Goal: Transaction & Acquisition: Purchase product/service

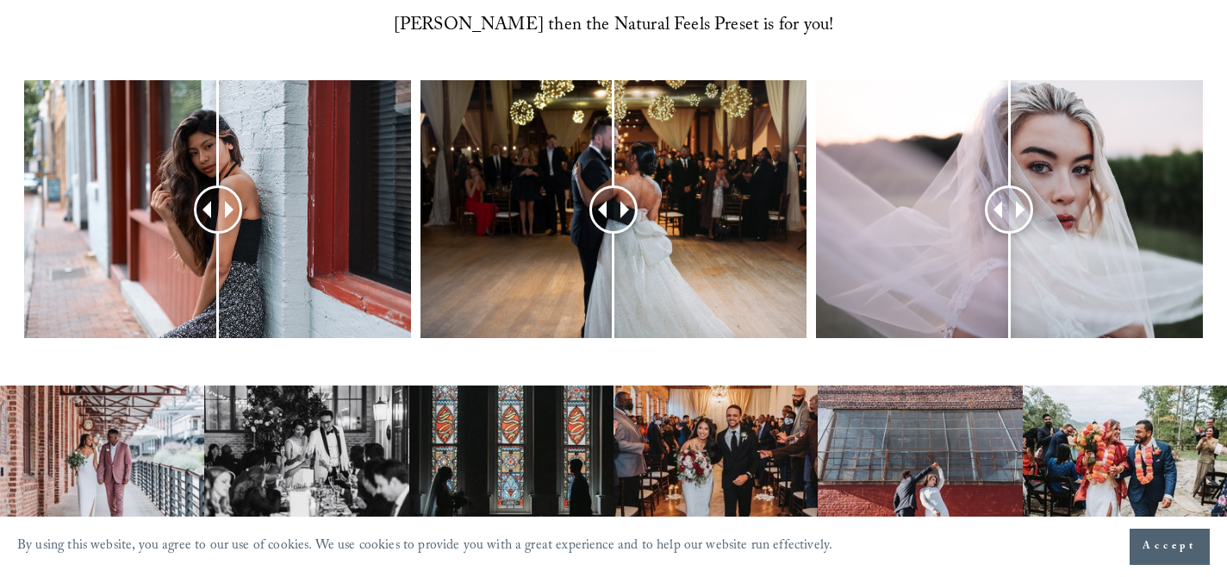
scroll to position [780, 0]
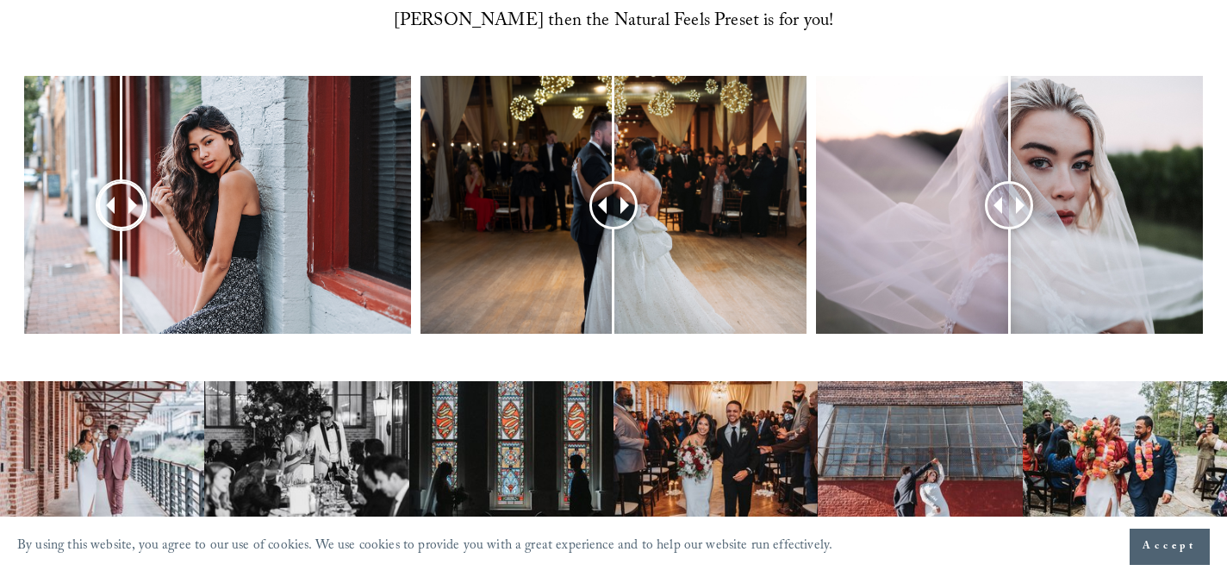
drag, startPoint x: 209, startPoint y: 208, endPoint x: 122, endPoint y: 206, distance: 87.9
click at [122, 206] on div at bounding box center [121, 205] width 48 height 48
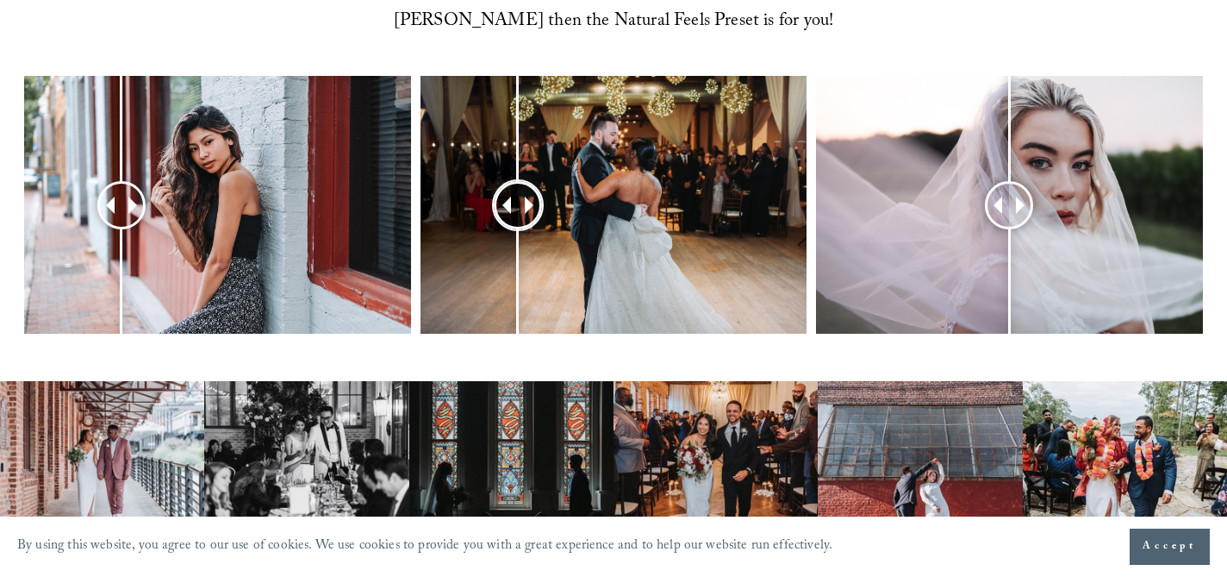
drag, startPoint x: 616, startPoint y: 190, endPoint x: 513, endPoint y: 206, distance: 104.7
click at [513, 206] on div at bounding box center [518, 204] width 47 height 47
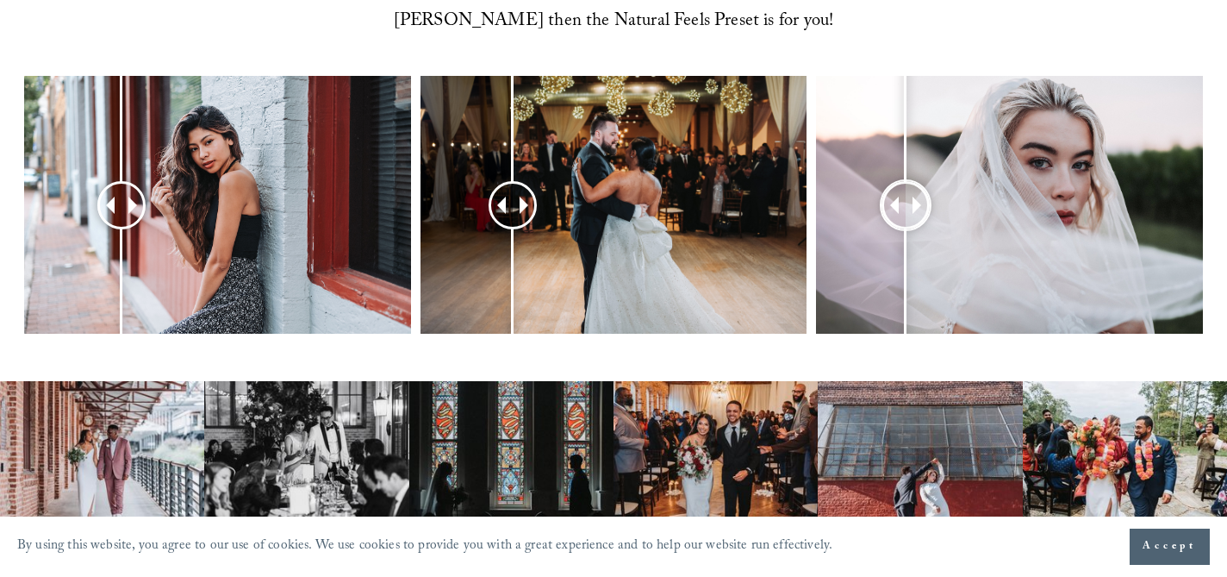
drag, startPoint x: 1005, startPoint y: 215, endPoint x: 893, endPoint y: 207, distance: 112.4
click at [894, 208] on div at bounding box center [906, 205] width 48 height 48
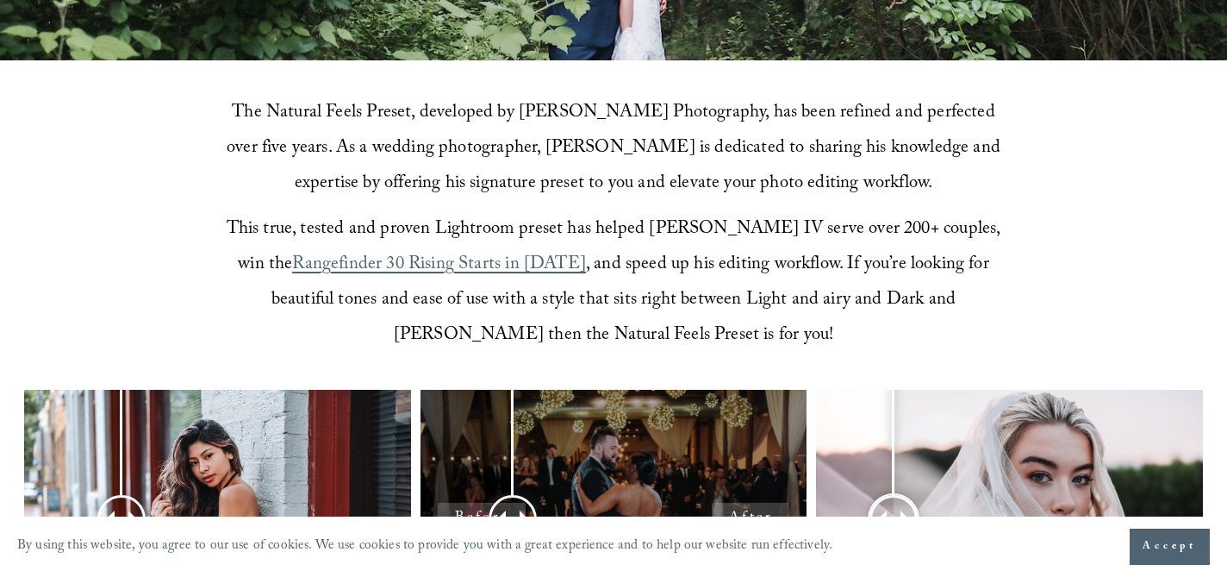
scroll to position [444, 0]
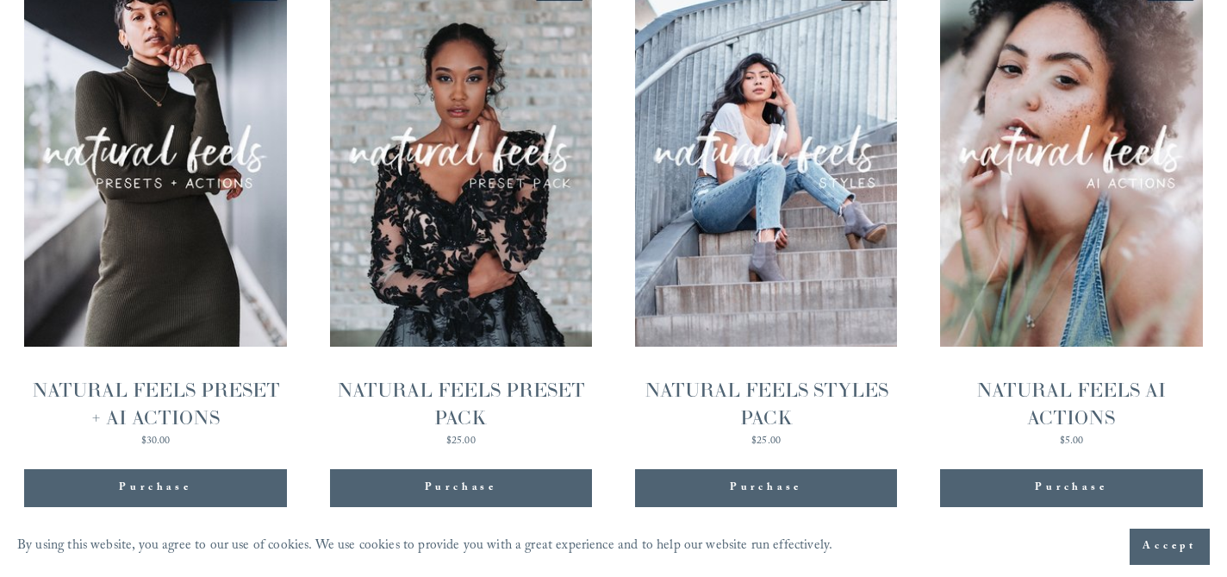
scroll to position [1824, 0]
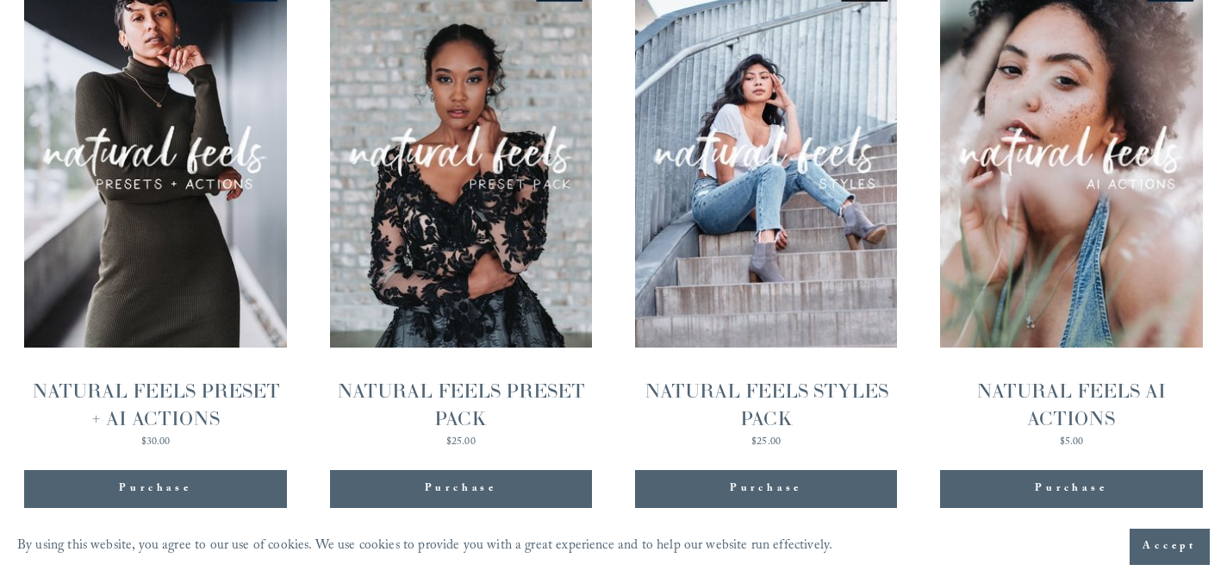
click at [466, 496] on span "Purchase" at bounding box center [461, 488] width 72 height 17
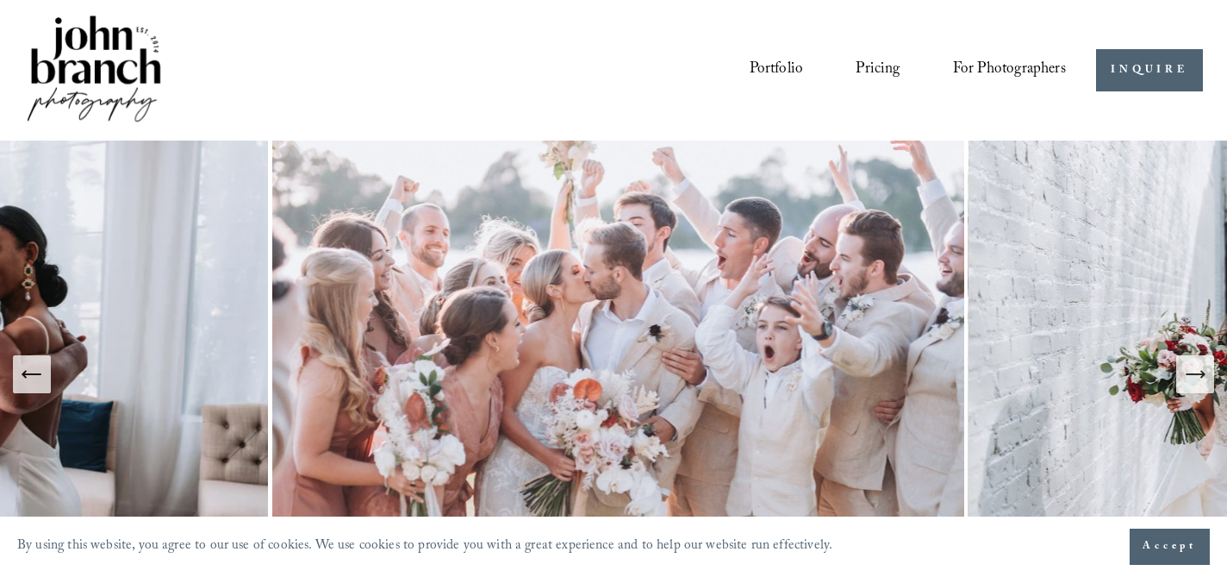
click at [999, 67] on span "For Photographers" at bounding box center [1009, 70] width 113 height 29
click at [0, 0] on span "Presets" at bounding box center [0, 0] width 0 height 0
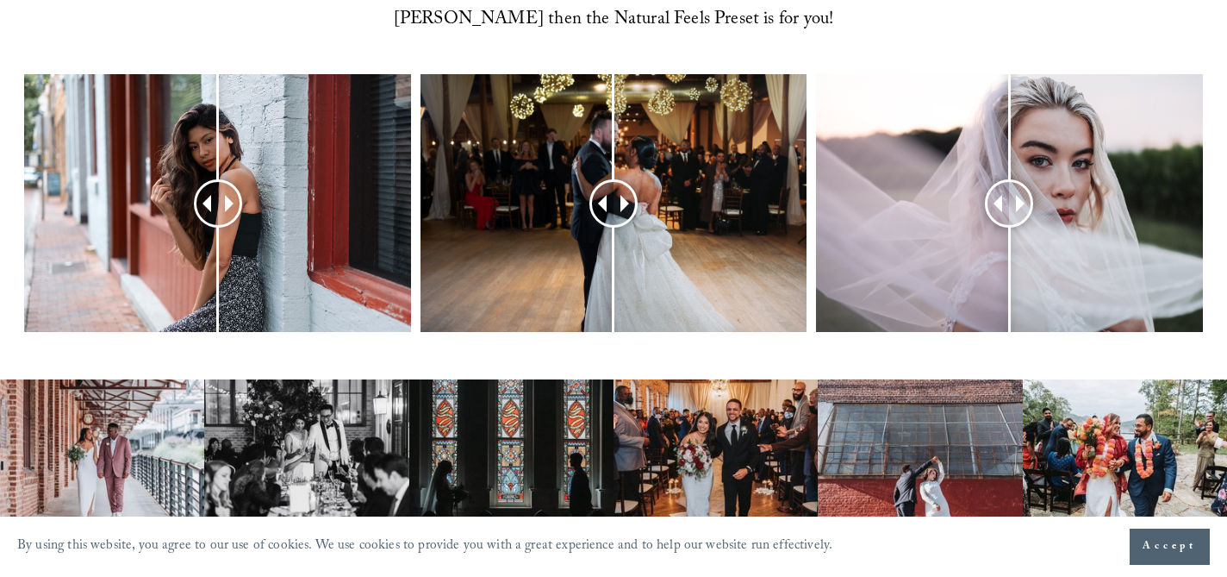
scroll to position [800, 0]
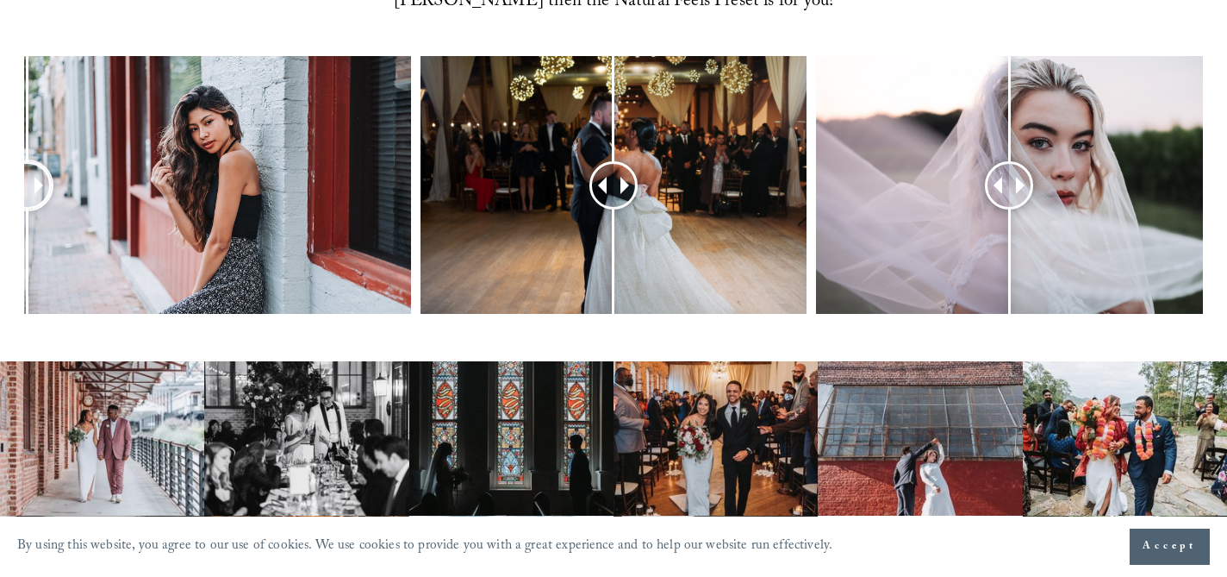
drag, startPoint x: 221, startPoint y: 180, endPoint x: 28, endPoint y: 147, distance: 195.0
click at [28, 163] on div at bounding box center [28, 185] width 44 height 44
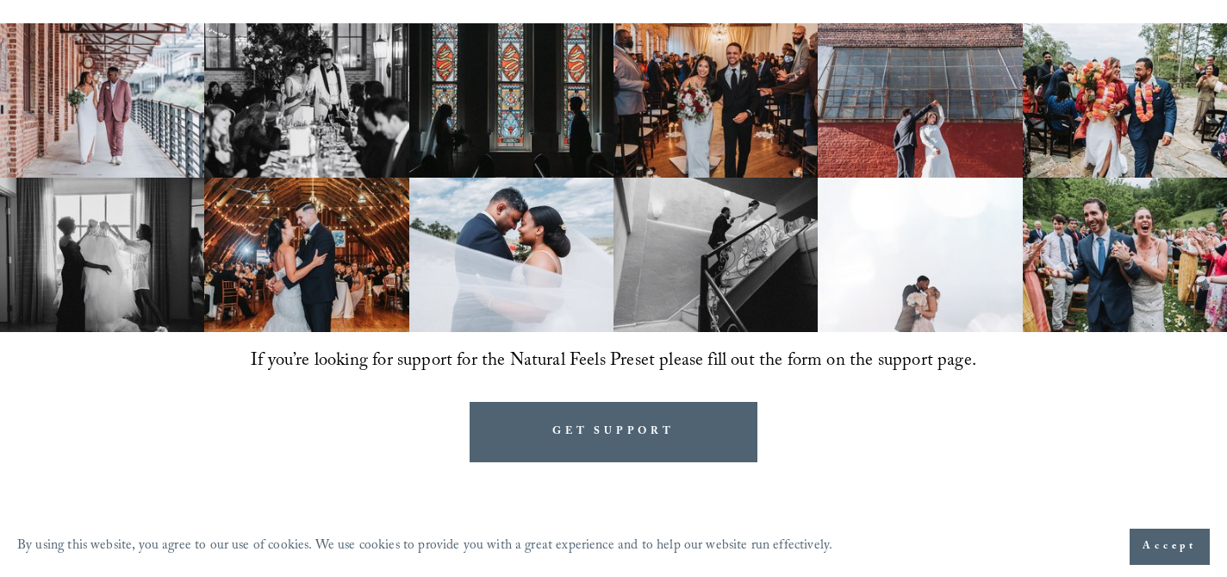
scroll to position [1140, 0]
